Goal: Information Seeking & Learning: Find specific fact

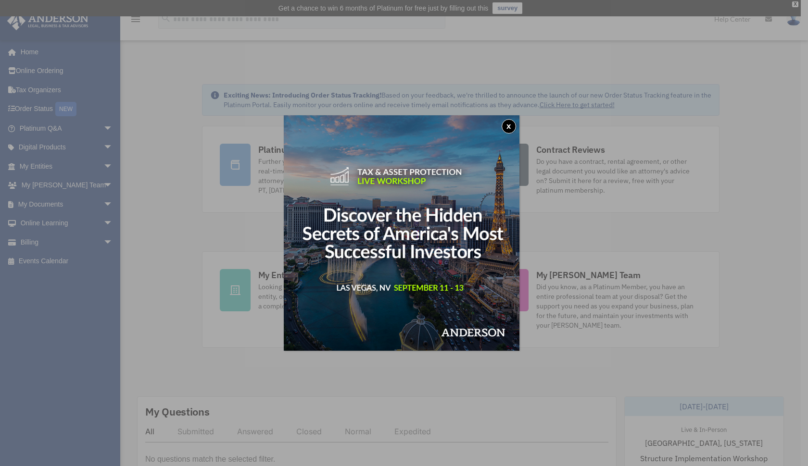
click at [511, 127] on button "x" at bounding box center [508, 126] width 14 height 14
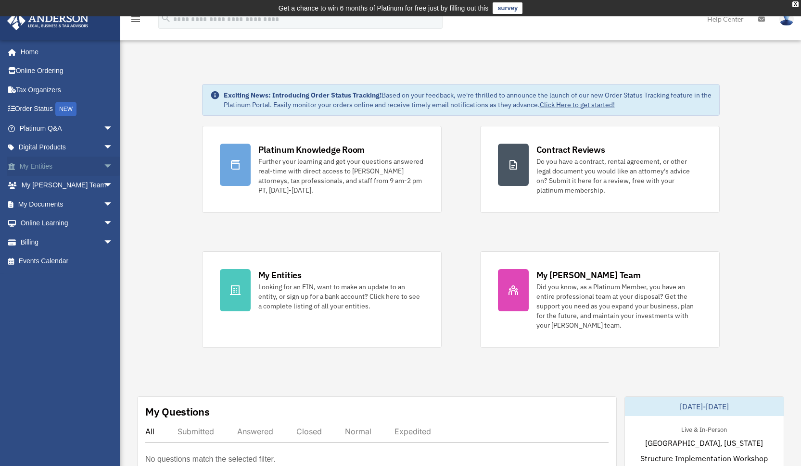
click at [103, 165] on span "arrow_drop_down" at bounding box center [112, 167] width 19 height 20
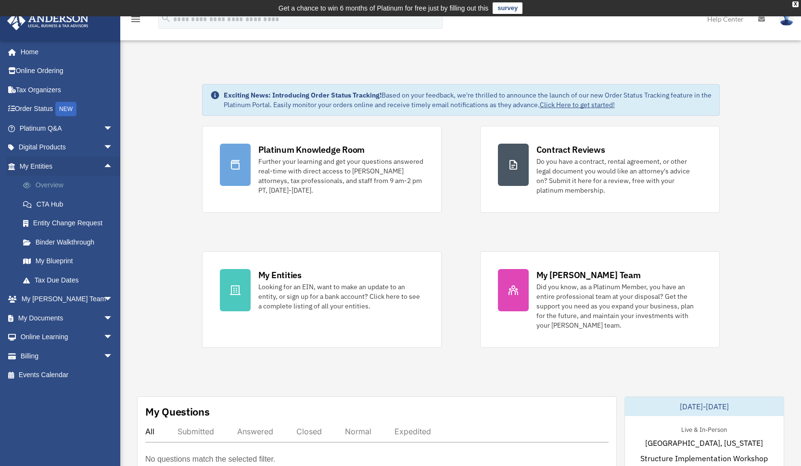
click at [50, 180] on link "Overview" at bounding box center [70, 185] width 114 height 19
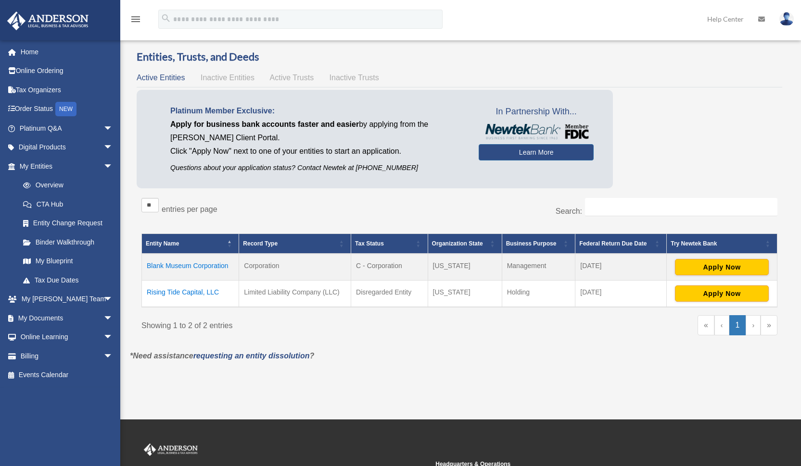
scroll to position [31, 0]
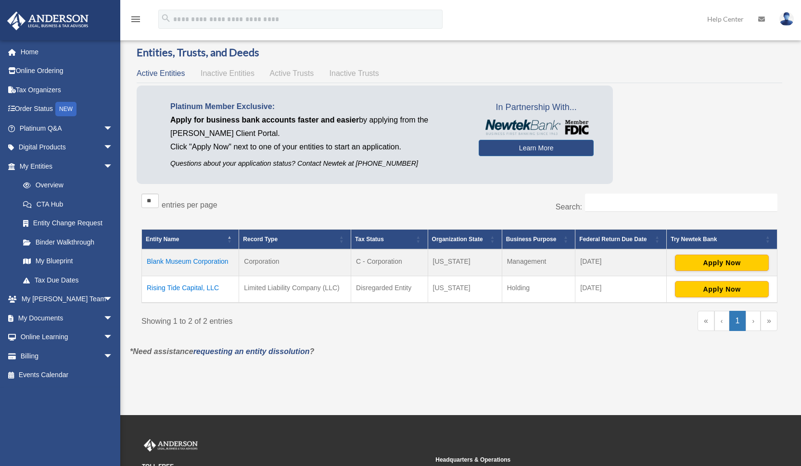
click at [209, 261] on td "Blank Museum Corporation" at bounding box center [190, 263] width 97 height 27
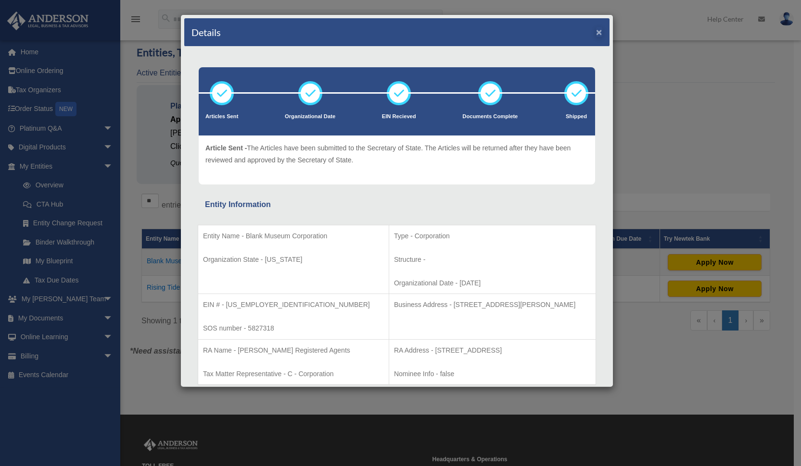
click at [596, 34] on button "×" at bounding box center [599, 32] width 6 height 10
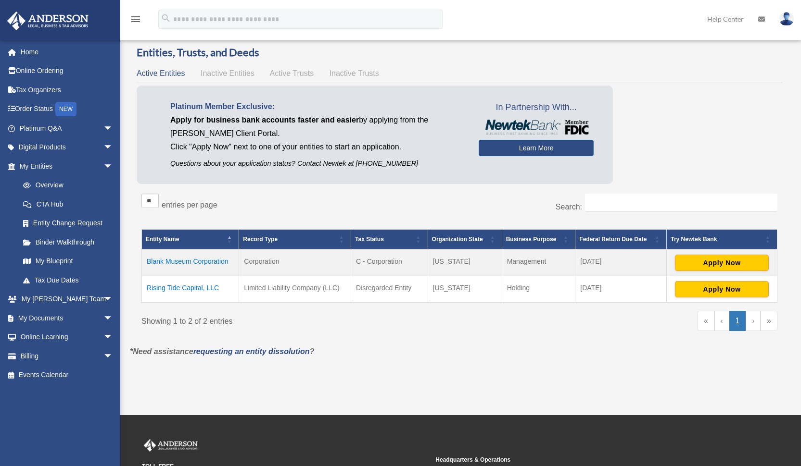
click at [198, 261] on td "Blank Museum Corporation" at bounding box center [190, 263] width 97 height 27
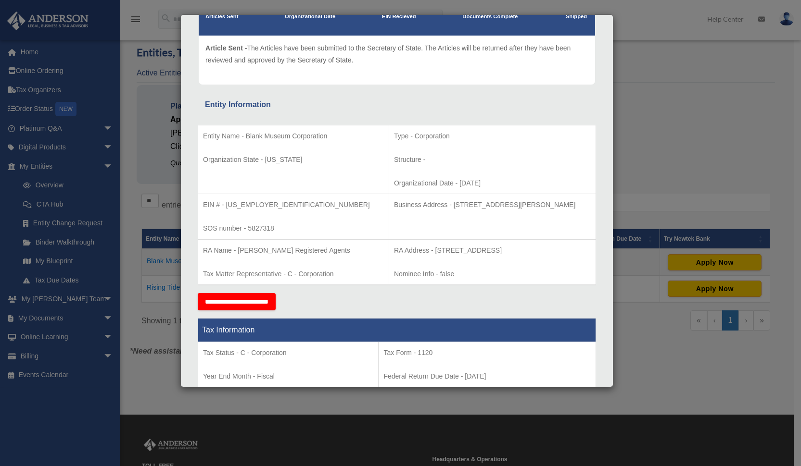
scroll to position [107, 0]
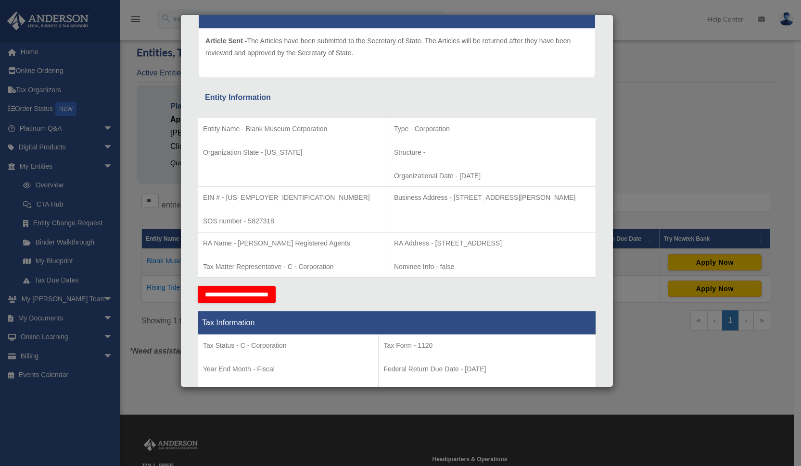
drag, startPoint x: 403, startPoint y: 197, endPoint x: 562, endPoint y: 197, distance: 158.2
click at [562, 197] on p "Business Address - [STREET_ADDRESS][PERSON_NAME]" at bounding box center [492, 198] width 197 height 12
copy p "[STREET_ADDRESS][PERSON_NAME]"
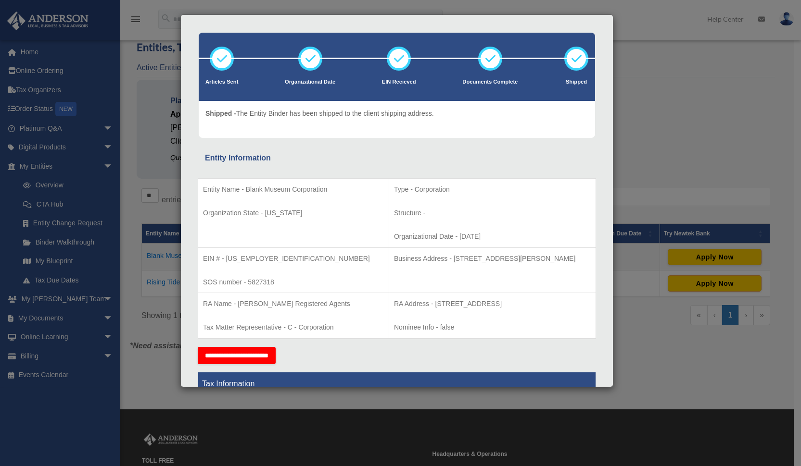
scroll to position [52, 0]
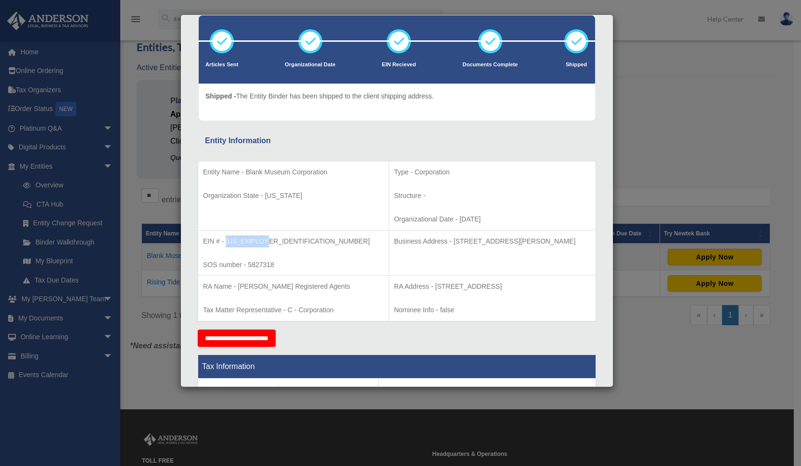
drag, startPoint x: 226, startPoint y: 243, endPoint x: 266, endPoint y: 242, distance: 39.4
click at [266, 242] on p "EIN # - [US_EMPLOYER_IDENTIFICATION_NUMBER]" at bounding box center [293, 242] width 181 height 12
copy p "[US_EMPLOYER_IDENTIFICATION_NUMBER]"
